Goal: Task Accomplishment & Management: Complete application form

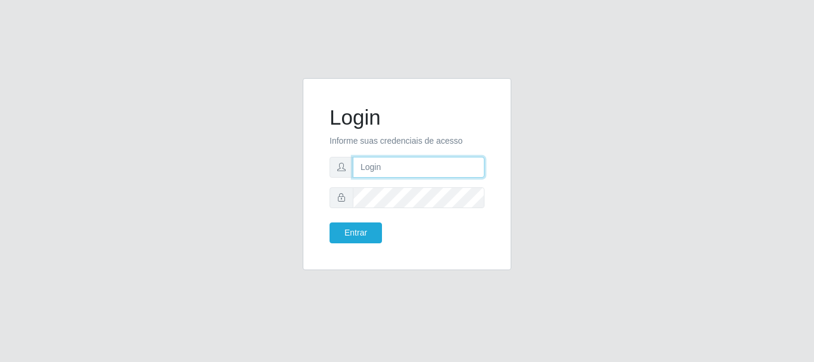
click at [371, 172] on input "text" at bounding box center [419, 167] width 132 height 21
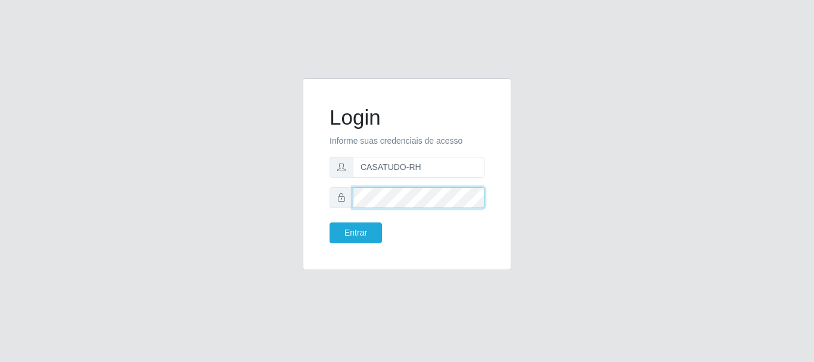
click at [330, 222] on button "Entrar" at bounding box center [356, 232] width 52 height 21
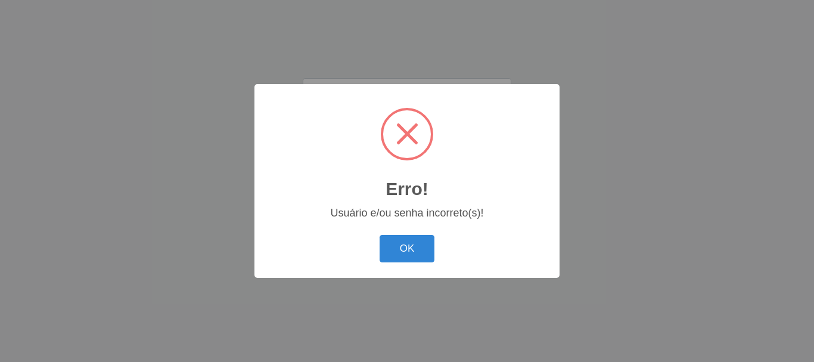
click at [413, 254] on button "OK" at bounding box center [407, 249] width 55 height 28
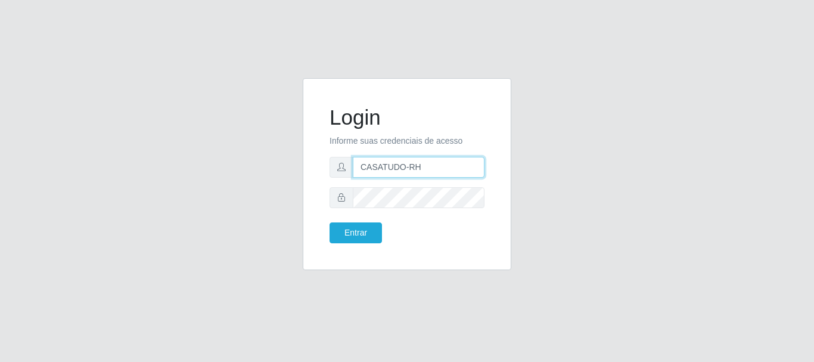
click at [405, 169] on input "CASATUDO-RH" at bounding box center [419, 167] width 132 height 21
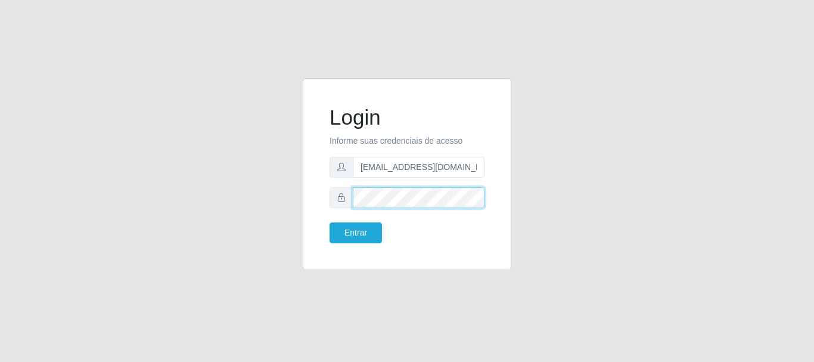
click at [344, 198] on div at bounding box center [407, 197] width 155 height 21
click at [330, 222] on button "Entrar" at bounding box center [356, 232] width 52 height 21
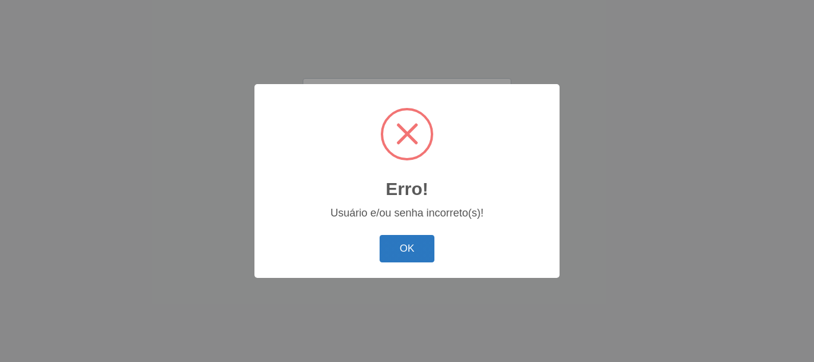
click at [396, 250] on button "OK" at bounding box center [407, 249] width 55 height 28
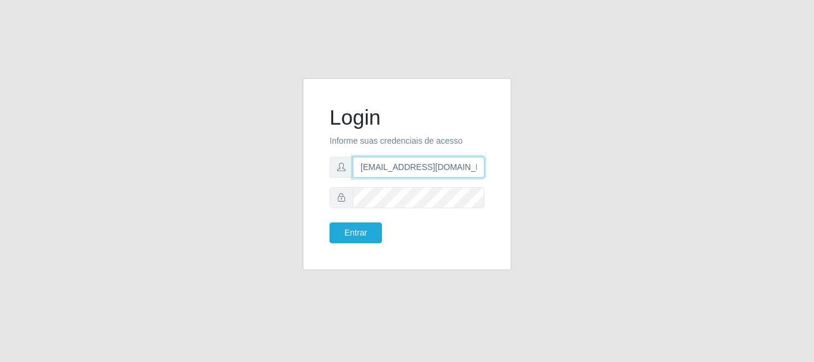
click at [434, 166] on input "[EMAIL_ADDRESS][DOMAIN_NAME]" at bounding box center [419, 167] width 132 height 21
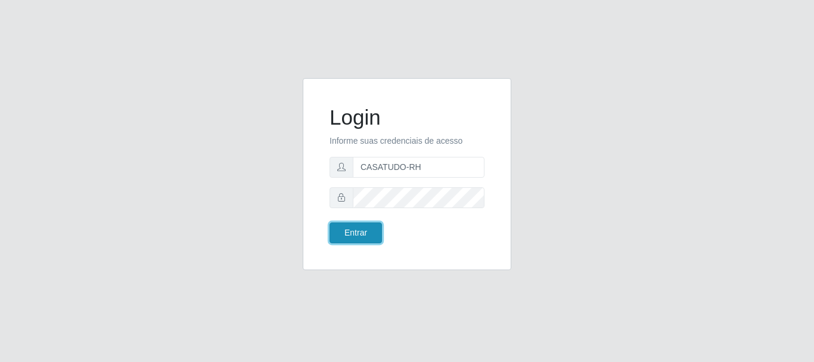
click at [364, 230] on button "Entrar" at bounding box center [356, 232] width 52 height 21
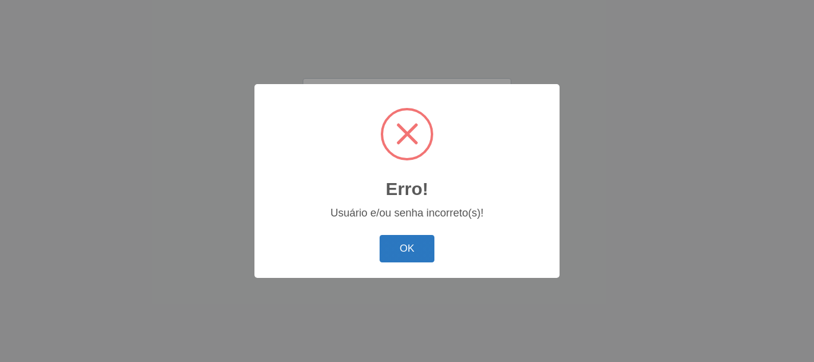
click at [423, 261] on button "OK" at bounding box center [407, 249] width 55 height 28
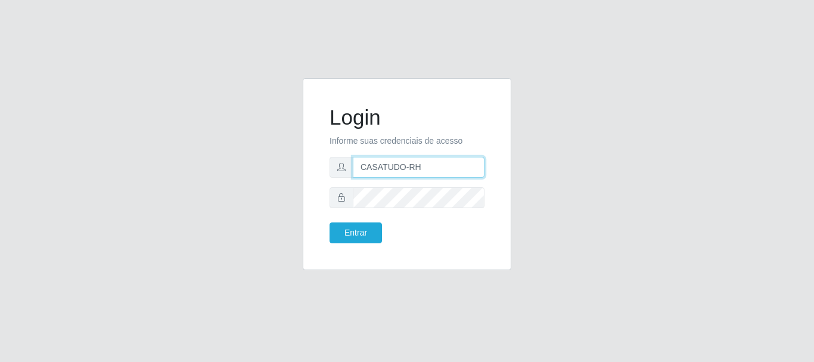
click at [440, 163] on input "CASATUDO-RH" at bounding box center [419, 167] width 132 height 21
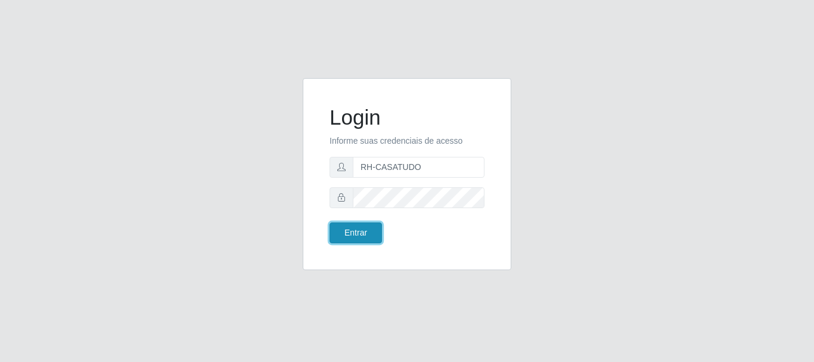
click at [375, 236] on button "Entrar" at bounding box center [356, 232] width 52 height 21
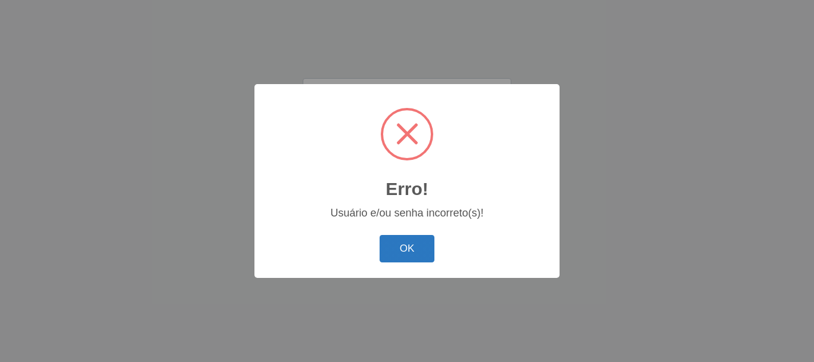
click at [423, 243] on button "OK" at bounding box center [407, 249] width 55 height 28
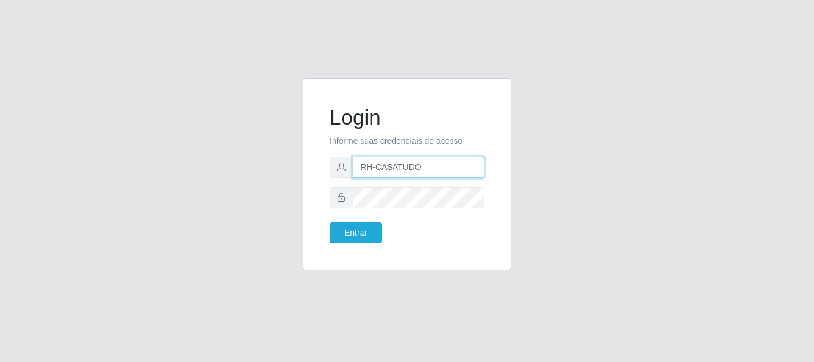
click at [427, 168] on input "RH-CASATUDO" at bounding box center [419, 167] width 132 height 21
type input "[EMAIL_ADDRESS][DOMAIN_NAME]"
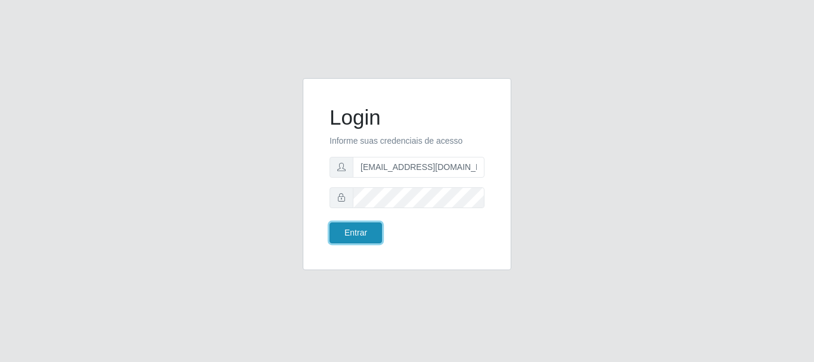
click at [348, 237] on button "Entrar" at bounding box center [356, 232] width 52 height 21
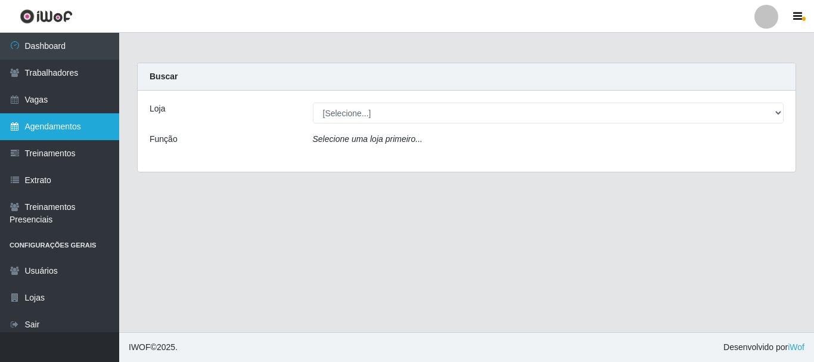
click at [64, 113] on link "Agendamentos" at bounding box center [59, 126] width 119 height 27
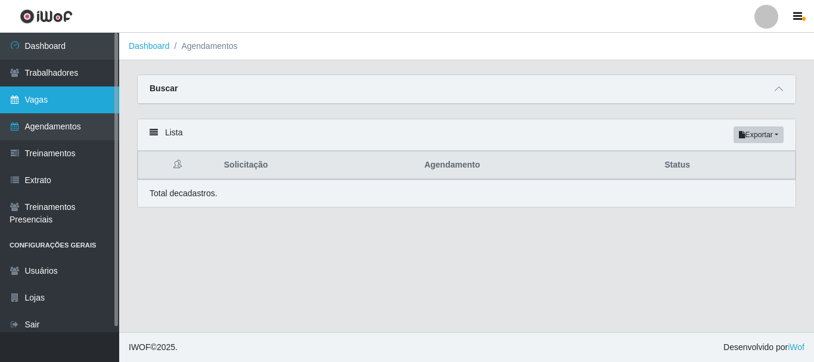
click at [65, 90] on link "Vagas" at bounding box center [59, 99] width 119 height 27
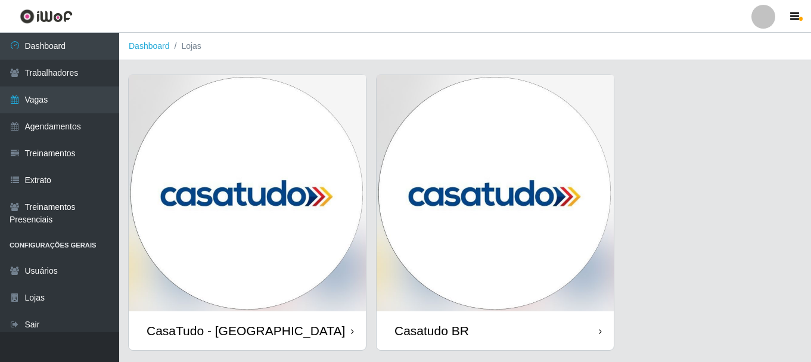
click at [458, 203] on img at bounding box center [495, 193] width 237 height 236
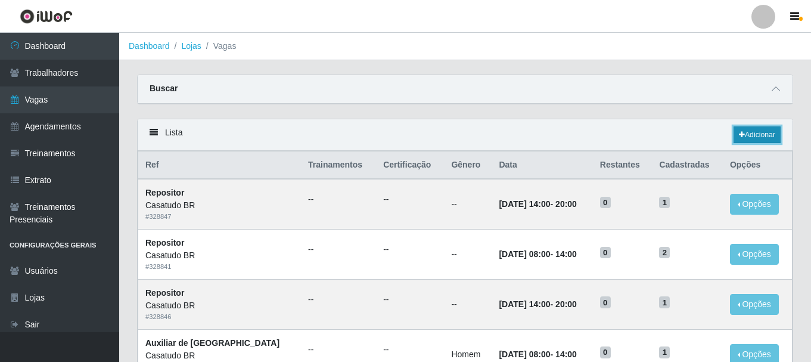
click at [770, 134] on link "Adicionar" at bounding box center [757, 134] width 47 height 17
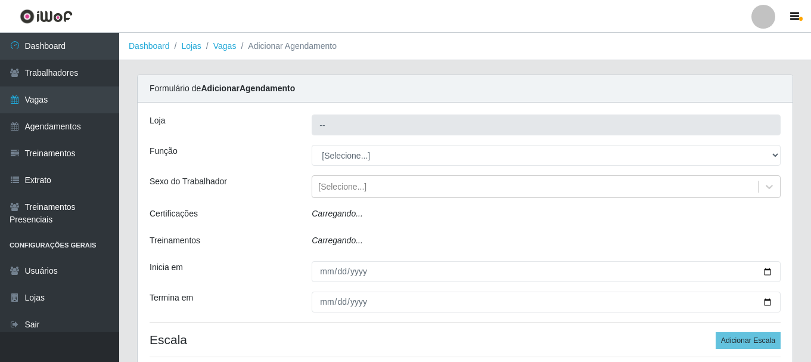
type input "Casatudo BR"
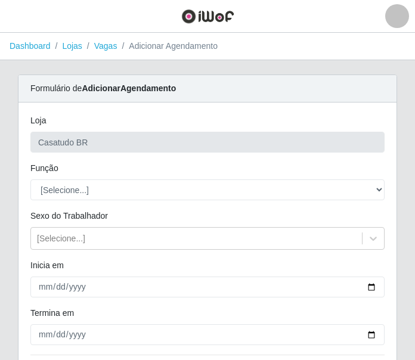
click at [128, 46] on li "Adicionar Agendamento" at bounding box center [167, 46] width 101 height 13
drag, startPoint x: 13, startPoint y: 70, endPoint x: 29, endPoint y: 69, distance: 15.5
click at [29, 69] on main "Dashboard Lojas Vagas Adicionar Agendamento Carregando... Formulário de Adicion…" at bounding box center [207, 247] width 415 height 429
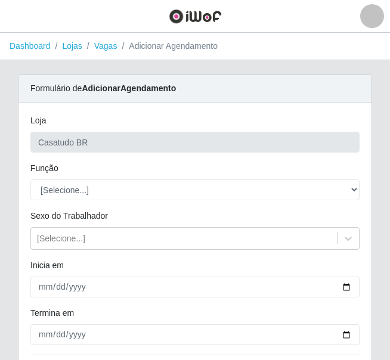
scroll to position [60, 0]
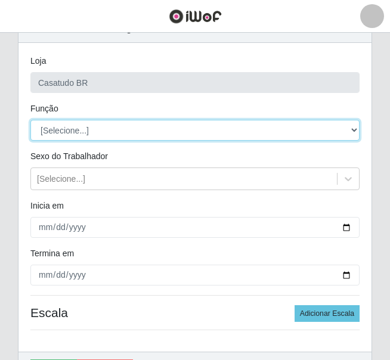
click at [75, 124] on select "[Selecione...] Auxiliar de Estoque Auxiliar de Estoque + Auxiliar de Estoque ++…" at bounding box center [194, 130] width 329 height 21
click at [82, 132] on select "[Selecione...] Auxiliar de Estoque Auxiliar de Estoque + Auxiliar de Estoque ++…" at bounding box center [194, 130] width 329 height 21
click at [82, 129] on select "[Selecione...] Auxiliar de Estoque Auxiliar de Estoque + Auxiliar de Estoque ++…" at bounding box center [194, 130] width 329 height 21
select select "75"
click at [30, 120] on select "[Selecione...] Auxiliar de Estoque Auxiliar de Estoque + Auxiliar de Estoque ++…" at bounding box center [194, 130] width 329 height 21
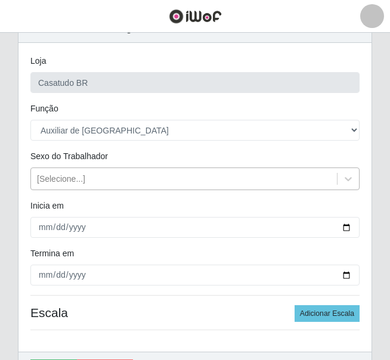
click at [68, 180] on div "[Selecione...]" at bounding box center [61, 179] width 48 height 13
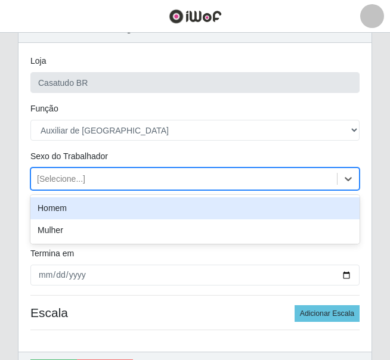
click at [75, 209] on div "Homem" at bounding box center [194, 208] width 329 height 22
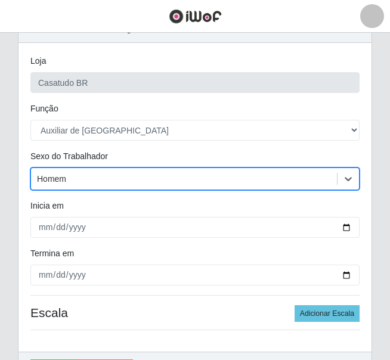
scroll to position [119, 0]
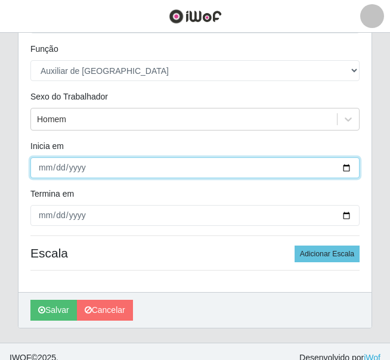
click at [41, 169] on input "Inicia em" at bounding box center [194, 167] width 329 height 21
type input "[DATE]"
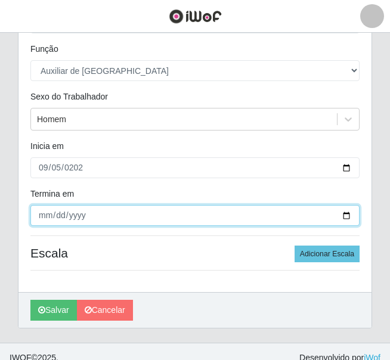
click at [54, 216] on input "Termina em" at bounding box center [194, 215] width 329 height 21
click at [43, 216] on input "Termina em" at bounding box center [194, 215] width 329 height 21
type input "[DATE]"
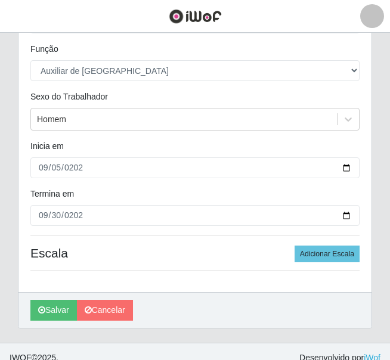
click at [128, 184] on div "Loja Casatudo BR Função [Selecione...] Auxiliar de Estoque Auxiliar de Estoque …" at bounding box center [194, 137] width 353 height 309
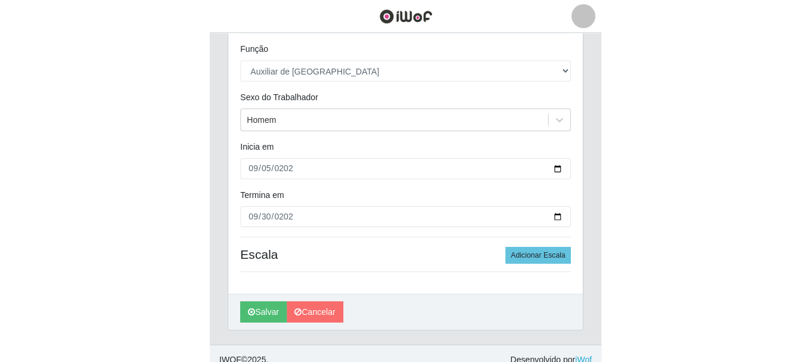
scroll to position [44, 0]
